Goal: Information Seeking & Learning: Learn about a topic

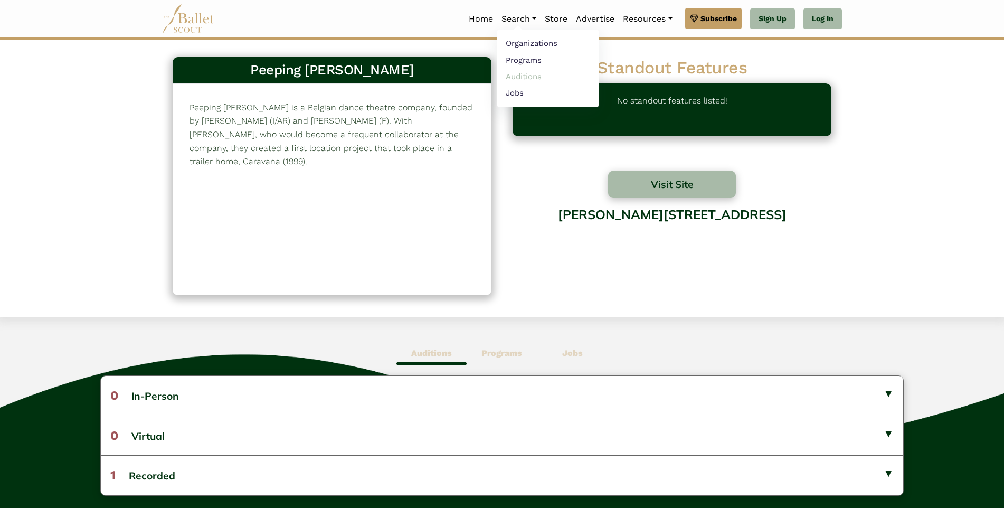
click at [524, 81] on link "Auditions" at bounding box center [547, 76] width 101 height 16
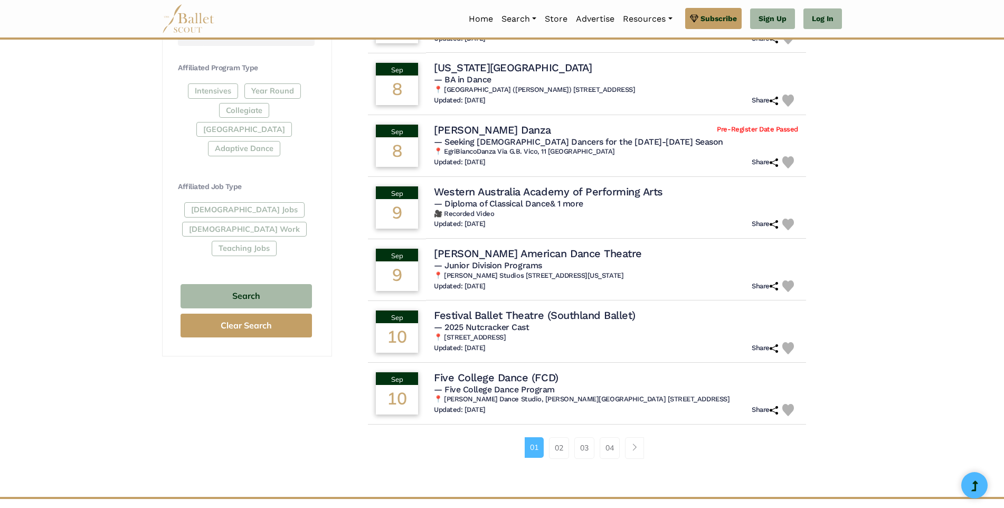
scroll to position [528, 0]
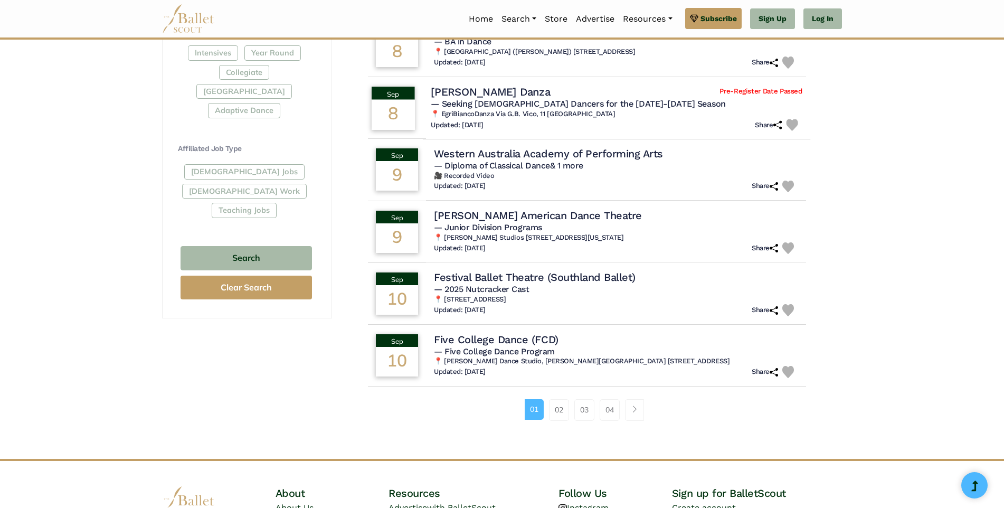
drag, startPoint x: 498, startPoint y: 92, endPoint x: 463, endPoint y: 91, distance: 34.8
click at [463, 91] on h4 "[PERSON_NAME] Danza" at bounding box center [490, 91] width 119 height 14
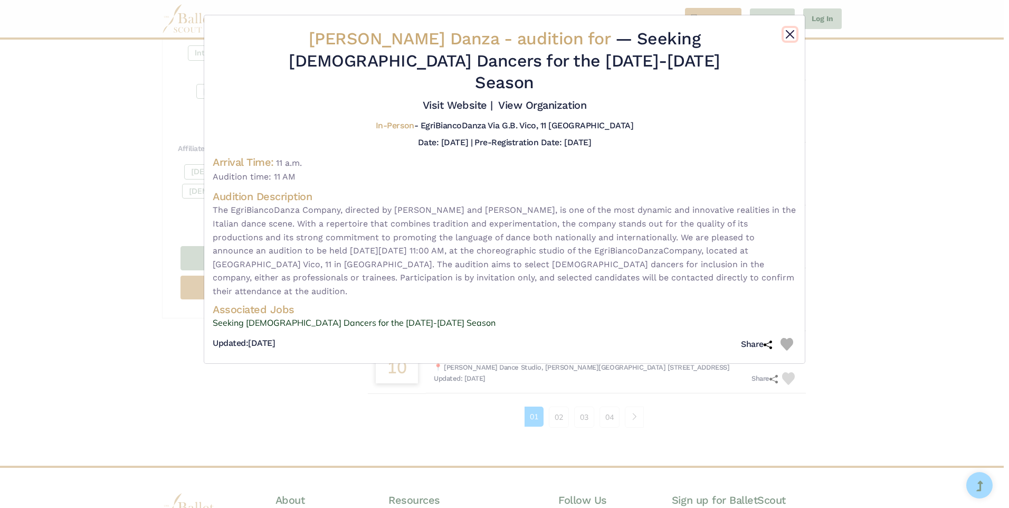
click at [791, 35] on button "Close" at bounding box center [790, 34] width 13 height 13
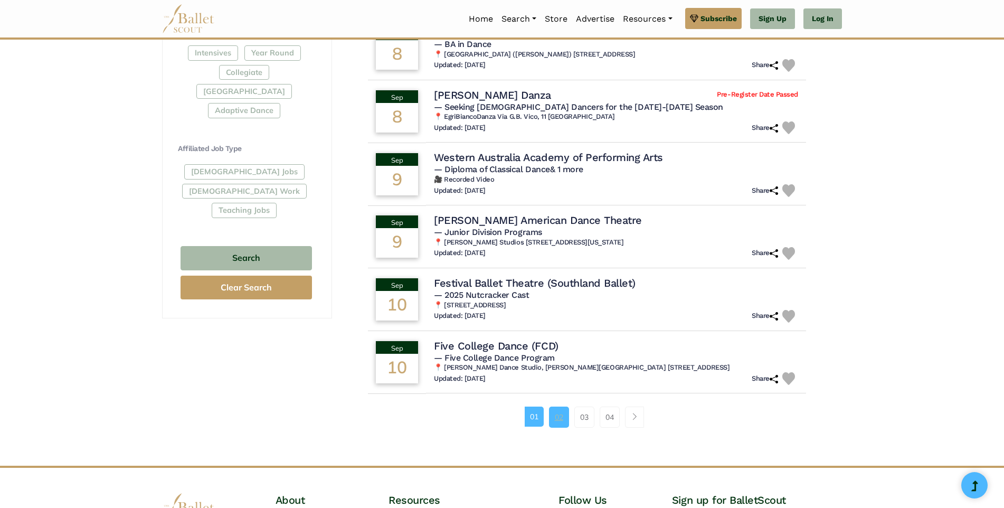
click at [559, 418] on link "02" at bounding box center [559, 416] width 20 height 21
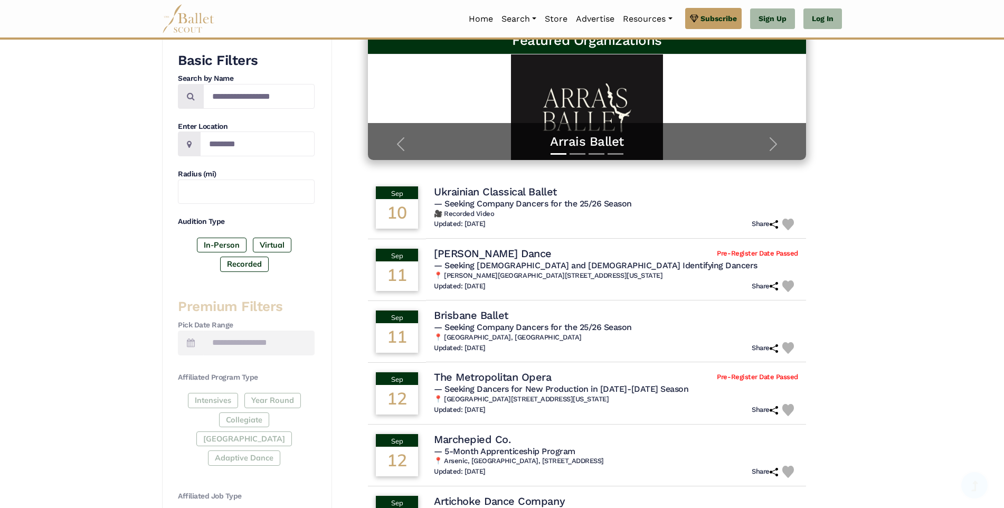
scroll to position [211, 0]
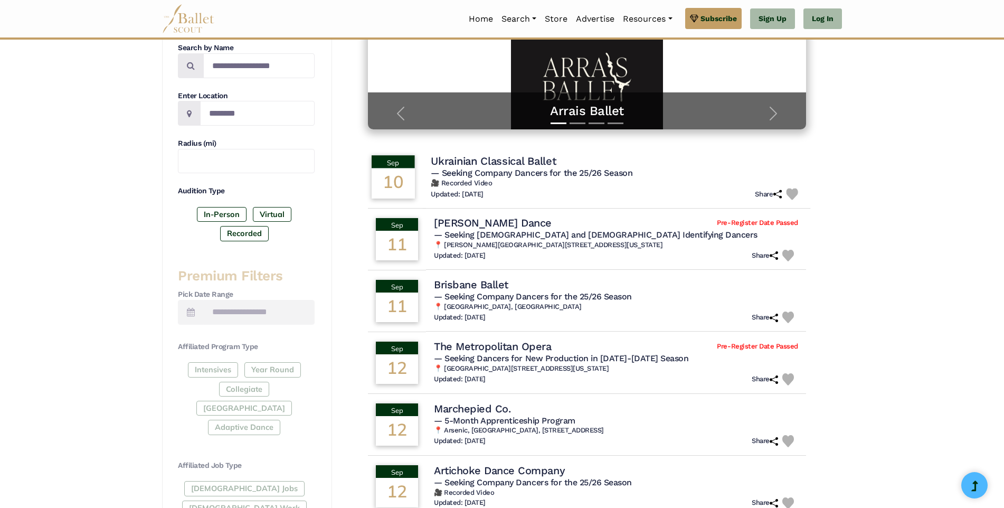
drag, startPoint x: 521, startPoint y: 161, endPoint x: 487, endPoint y: 162, distance: 33.8
click at [487, 162] on h4 "Ukrainian Classical Ballet" at bounding box center [493, 161] width 125 height 14
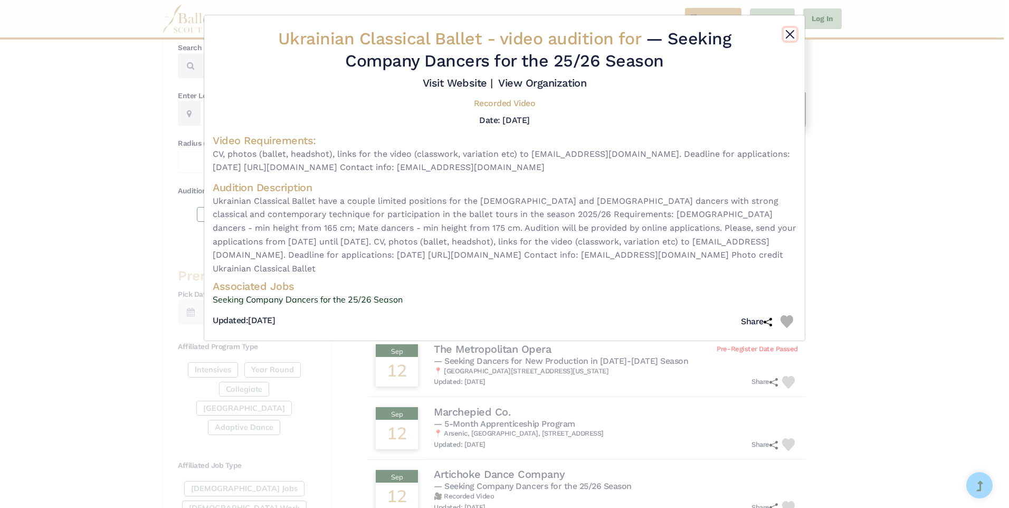
click at [795, 36] on button "Close" at bounding box center [790, 34] width 13 height 13
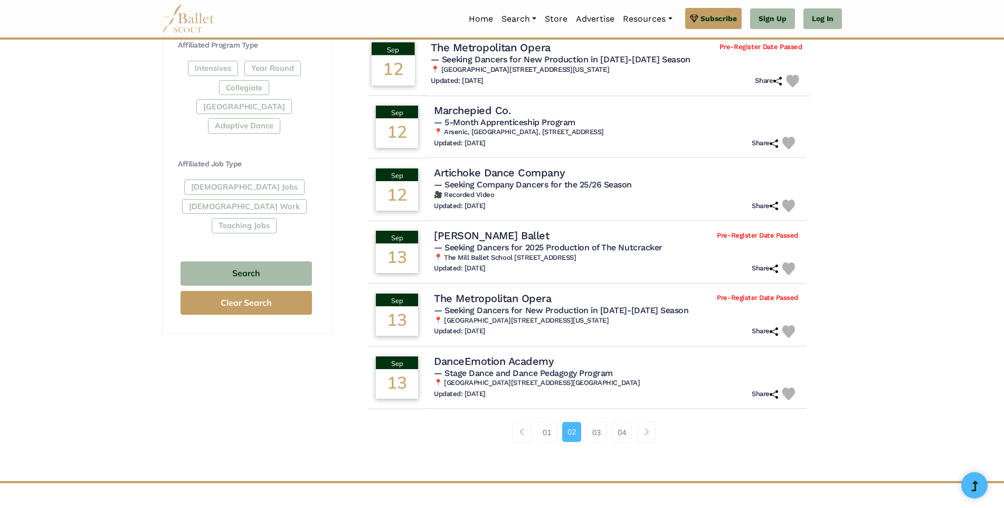
scroll to position [528, 0]
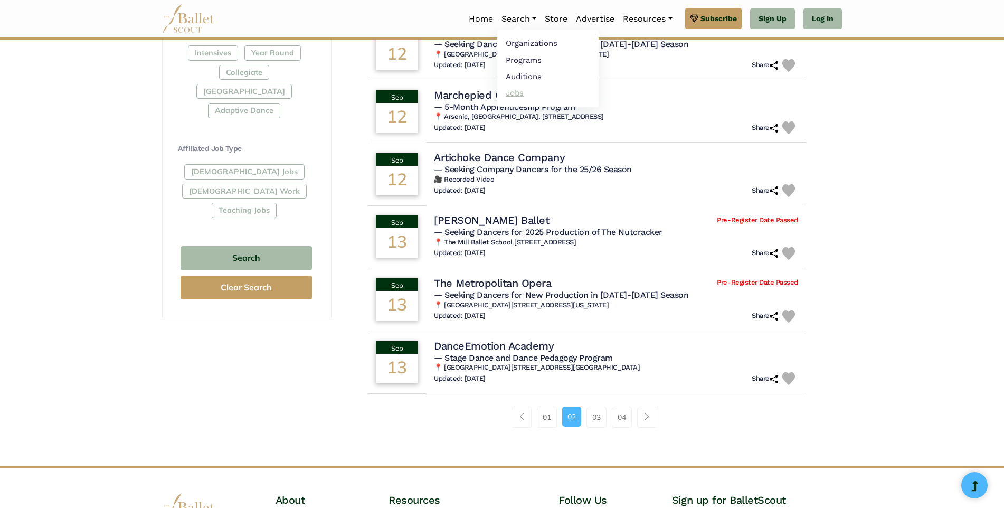
click at [518, 93] on link "Jobs" at bounding box center [547, 92] width 101 height 16
